Goal: Information Seeking & Learning: Learn about a topic

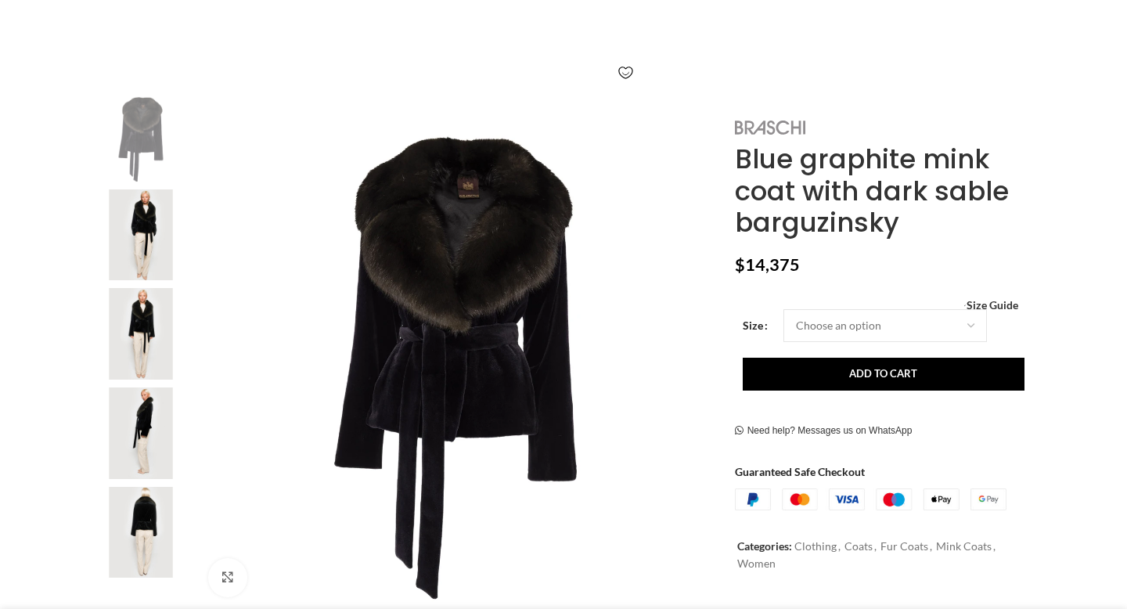
click at [775, 121] on img at bounding box center [770, 127] width 70 height 15
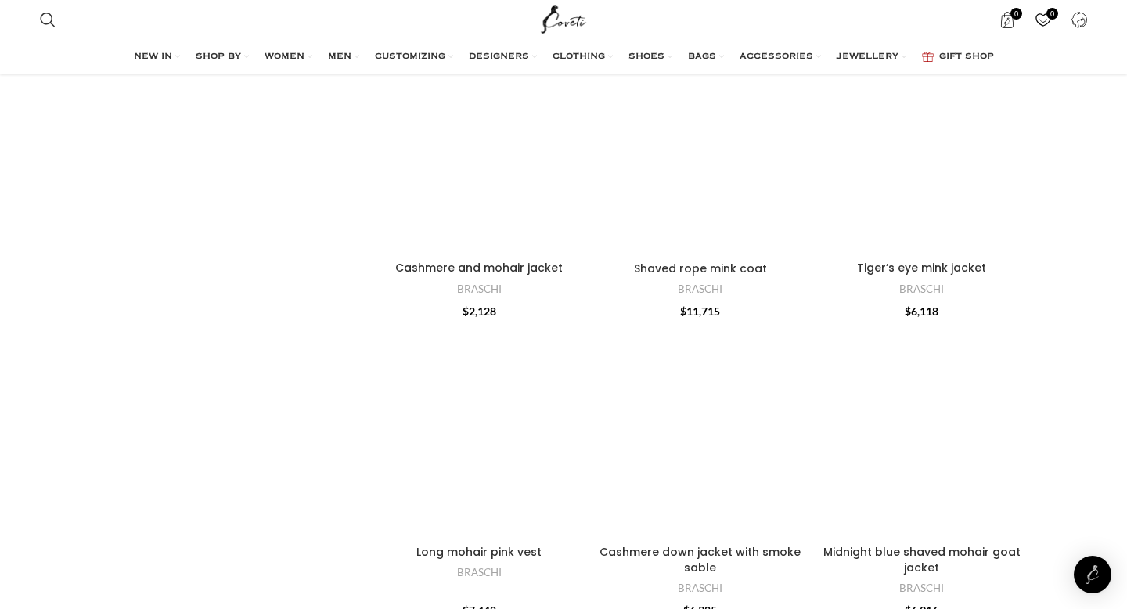
scroll to position [2788, 0]
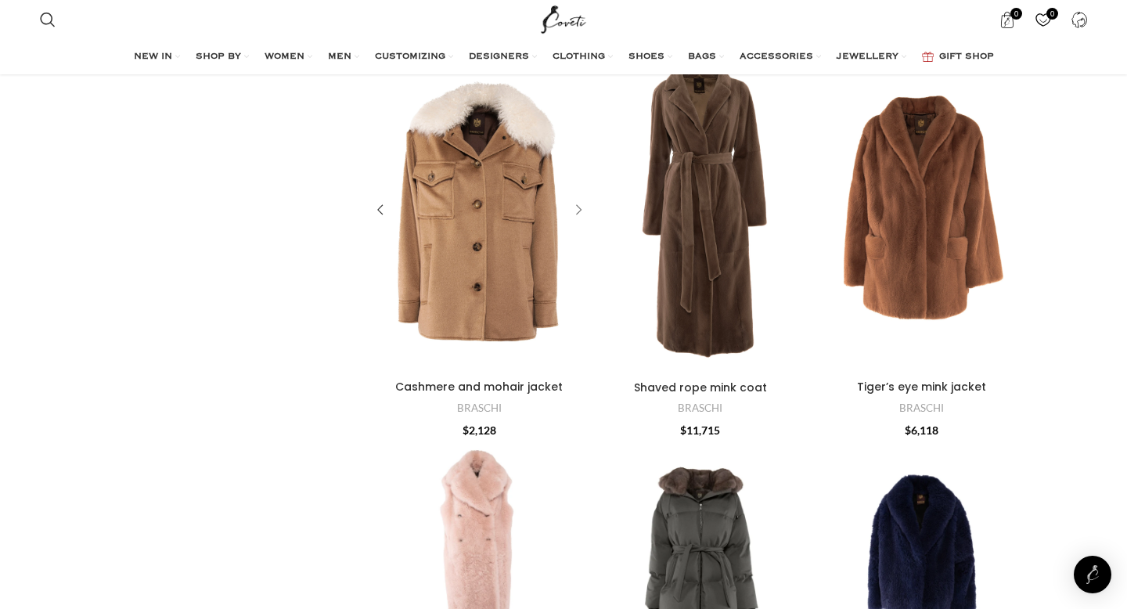
click at [572, 205] on div "Cashmere and mohair jacket" at bounding box center [575, 210] width 23 height 23
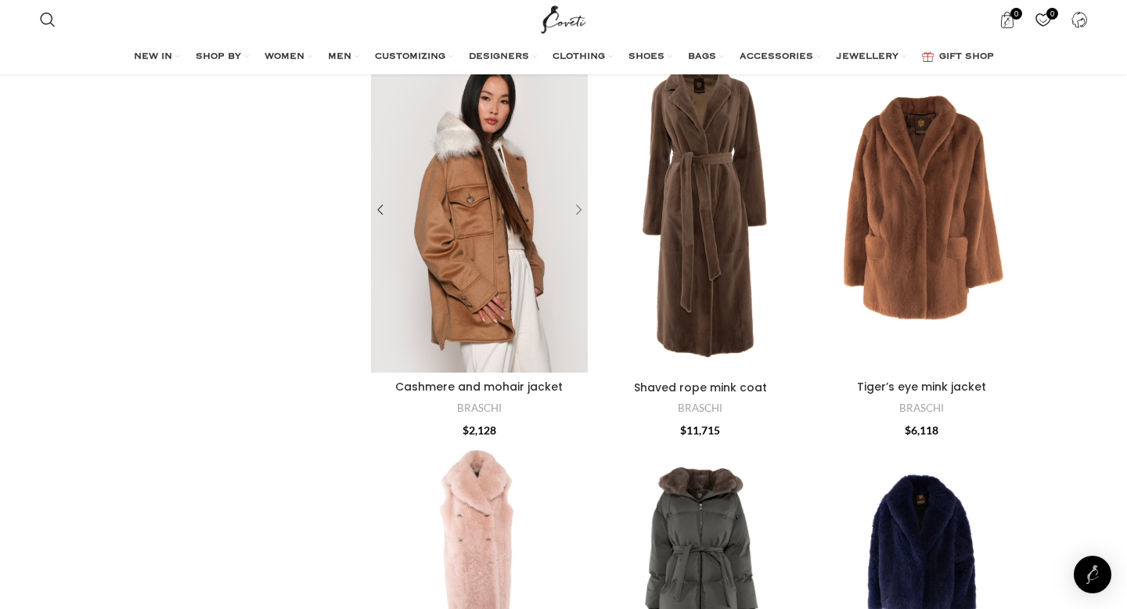
click at [572, 205] on div "Cashmere and mohair jacket" at bounding box center [575, 210] width 23 height 23
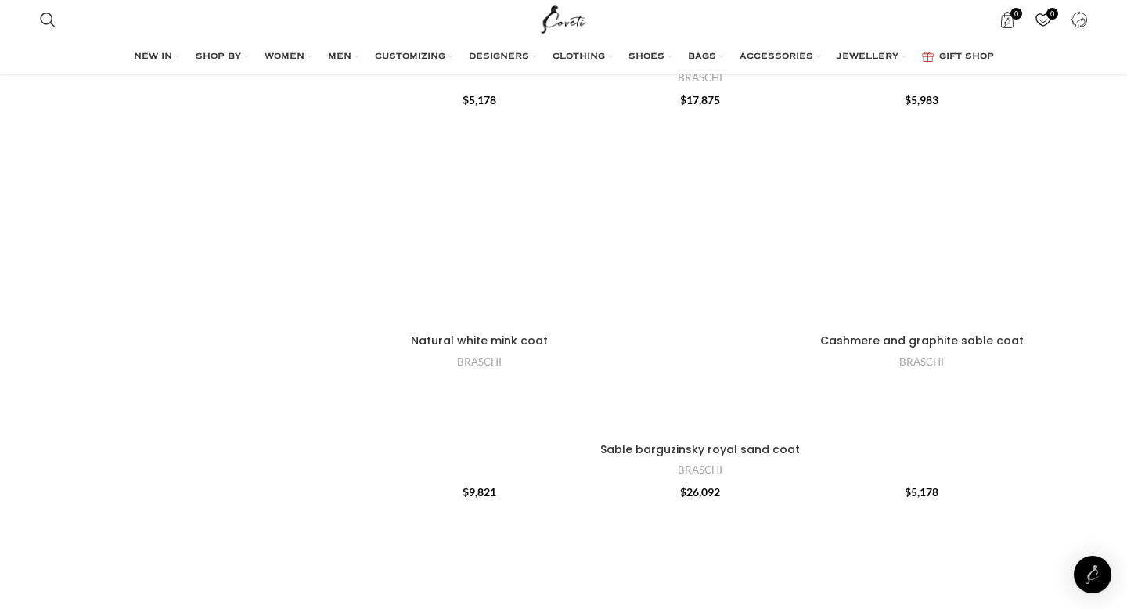
scroll to position [4611, 0]
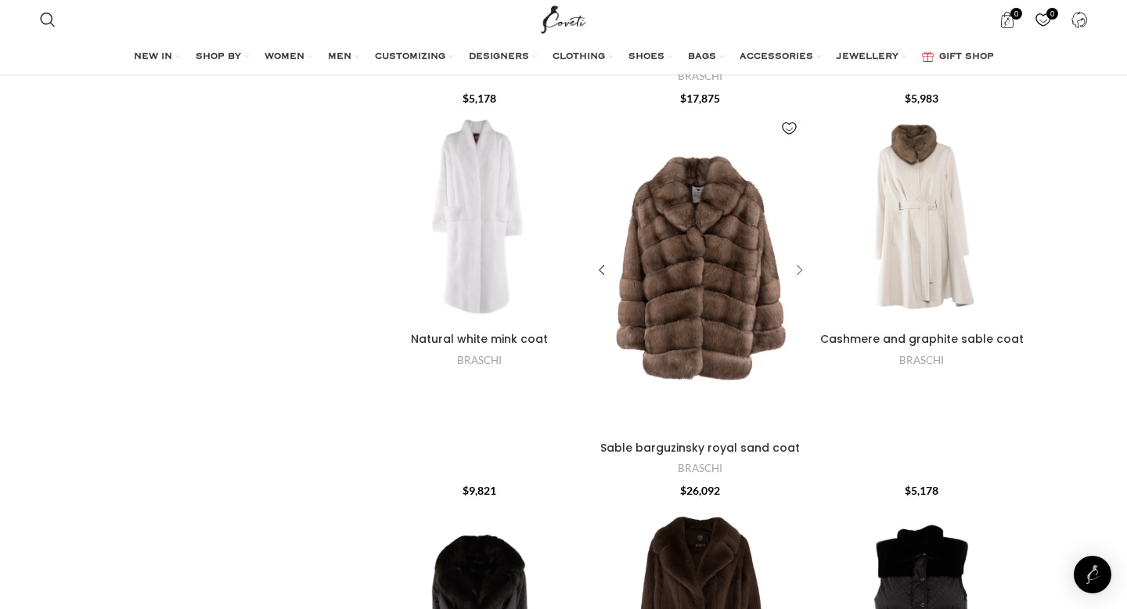
click at [798, 272] on div "Sable barguzinsky royal sand coat" at bounding box center [796, 270] width 23 height 23
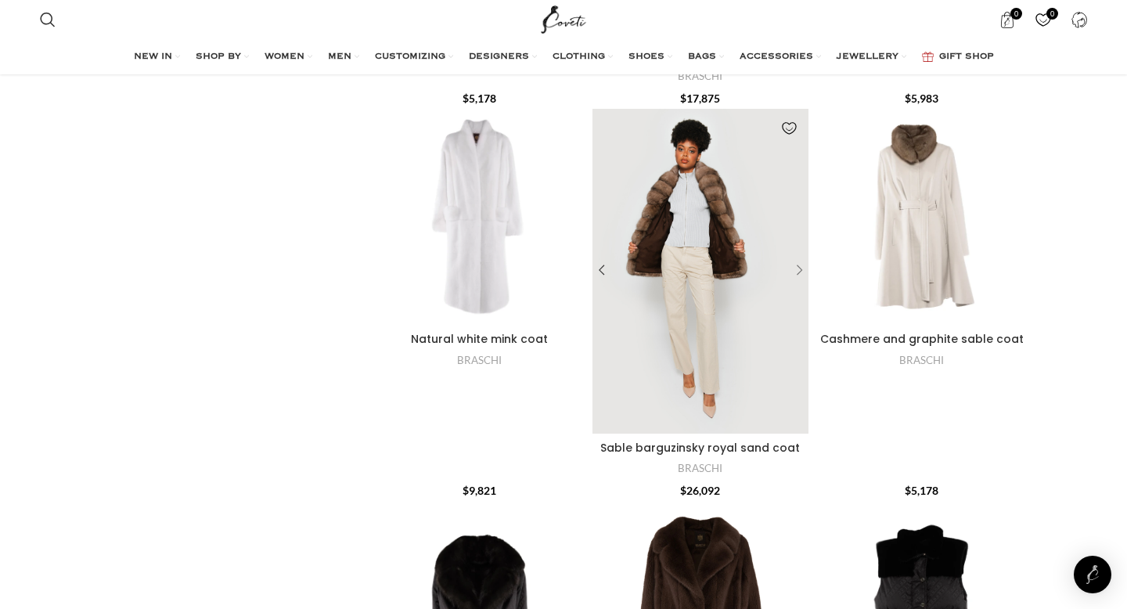
click at [798, 272] on div "Sable barguzinsky royal sand coat" at bounding box center [796, 270] width 23 height 23
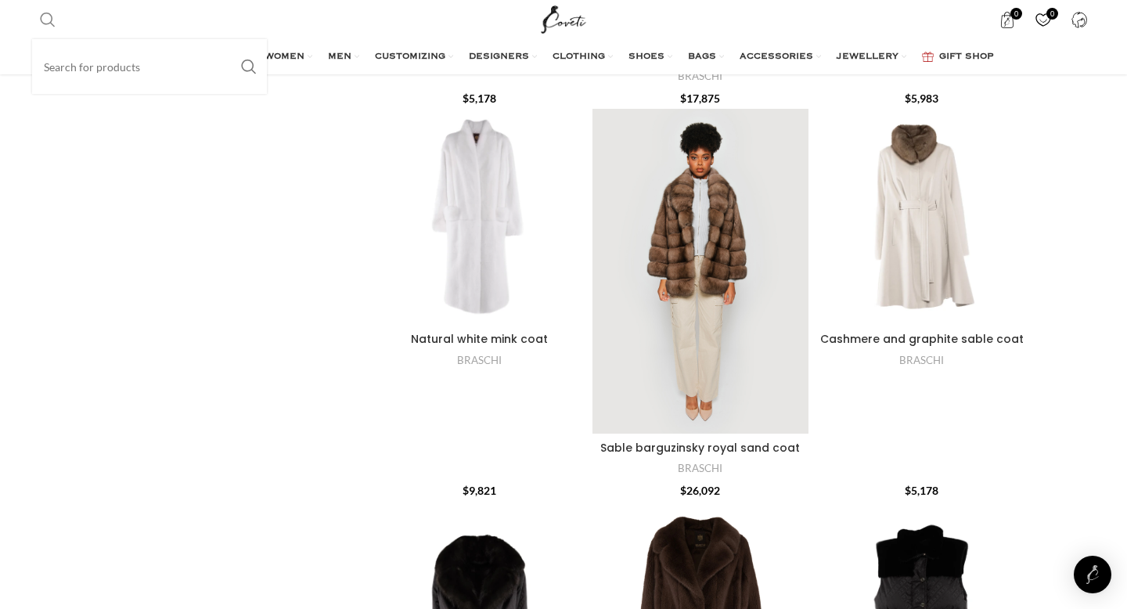
click at [71, 58] on input "Search" at bounding box center [149, 66] width 235 height 55
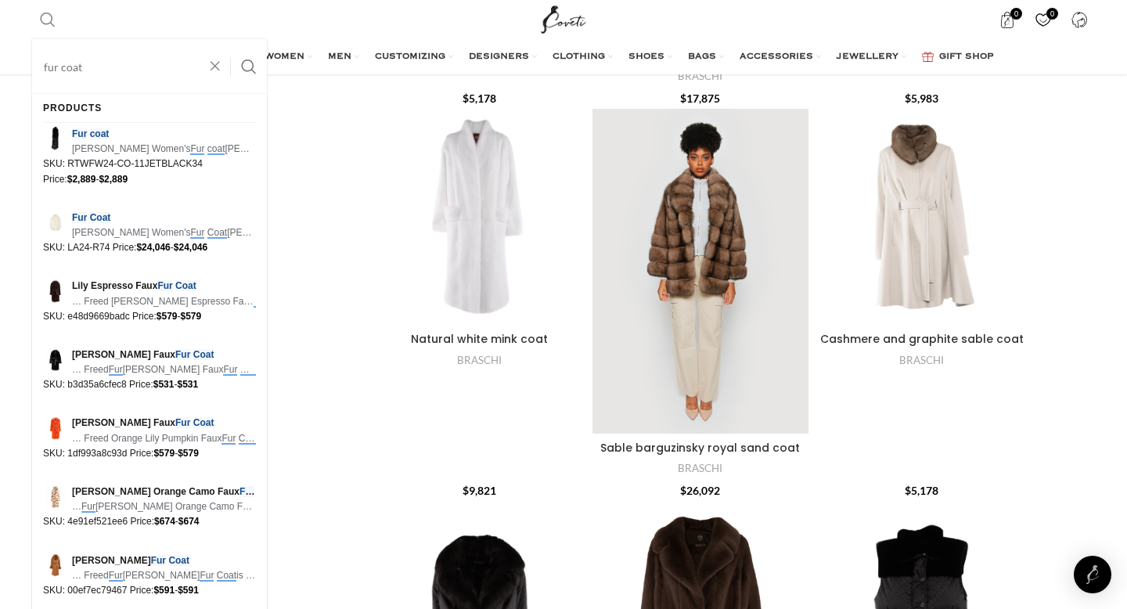
type input "fur coat"
click at [231, 39] on button "Search" at bounding box center [249, 66] width 36 height 55
click at [249, 63] on button "Search" at bounding box center [249, 66] width 36 height 55
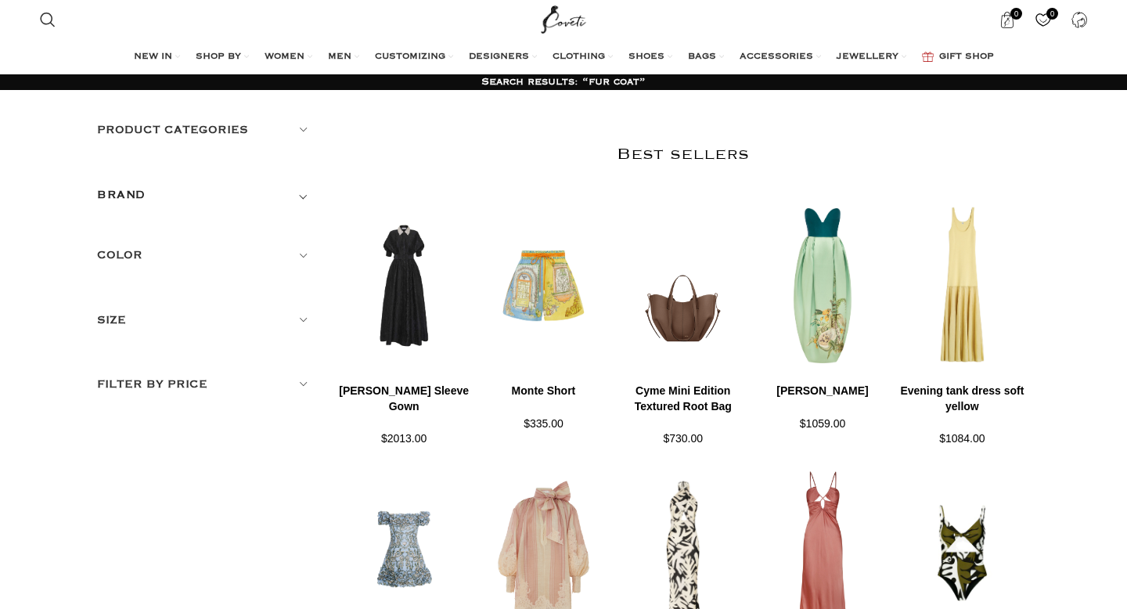
scroll to position [342, 0]
